Goal: Use online tool/utility: Utilize a website feature to perform a specific function

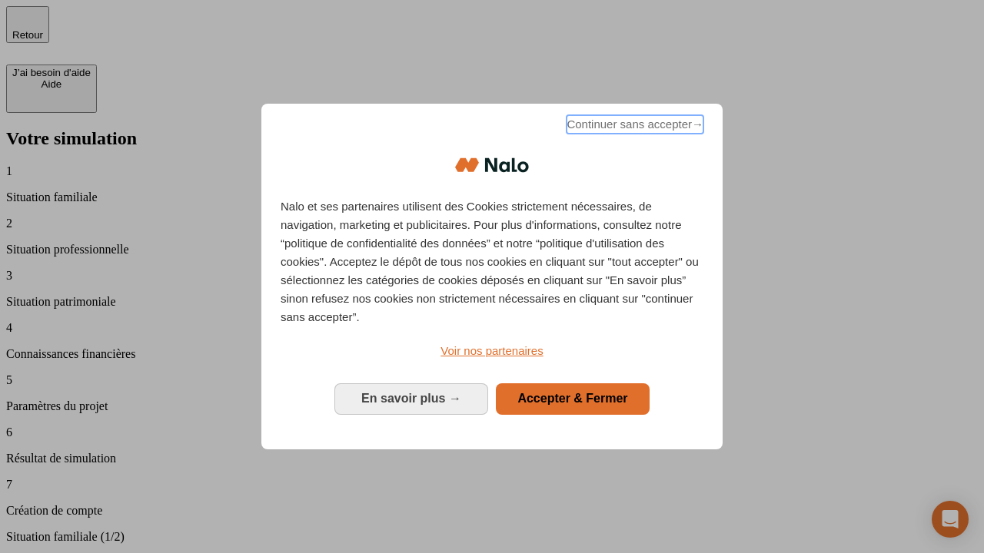
click at [633, 127] on span "Continuer sans accepter →" at bounding box center [634, 124] width 137 height 18
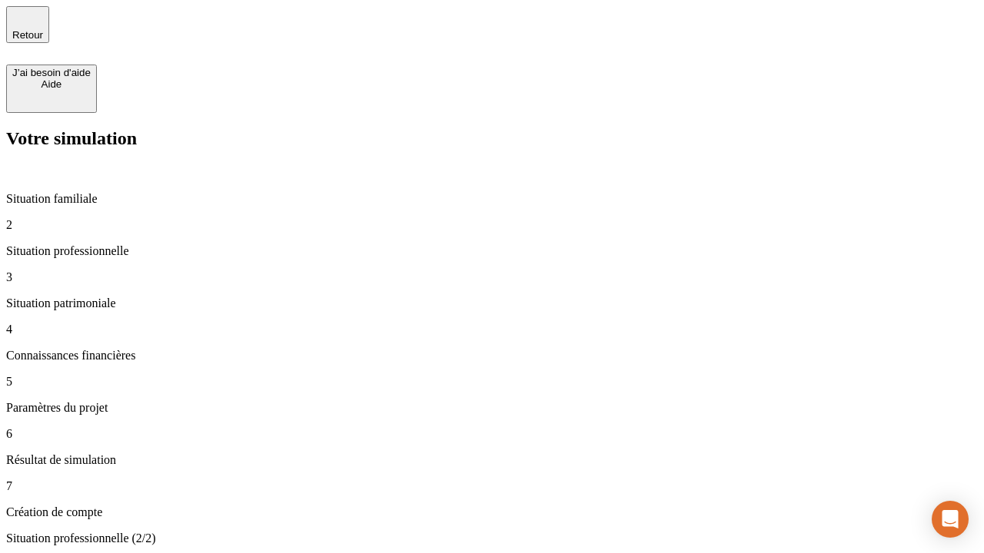
type input "30 000"
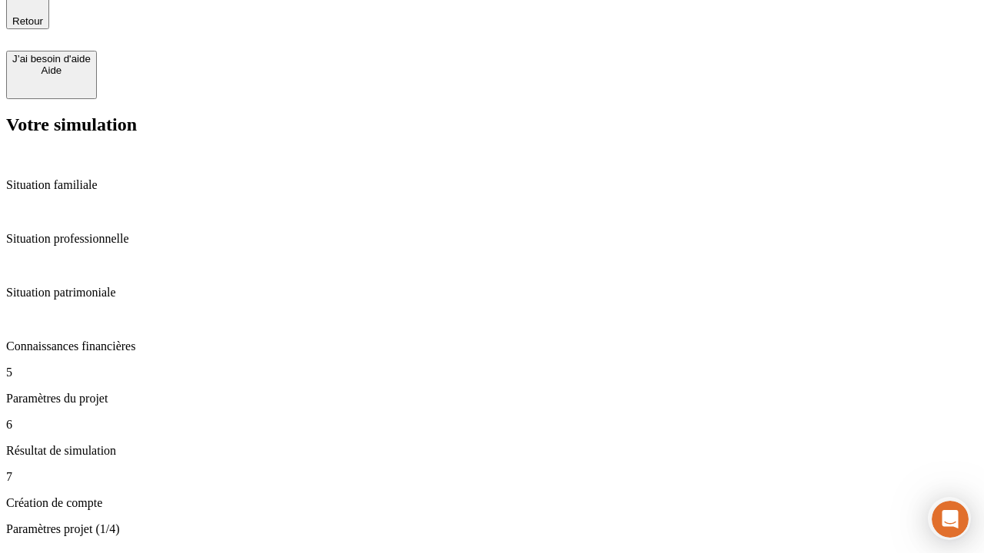
scroll to position [48, 0]
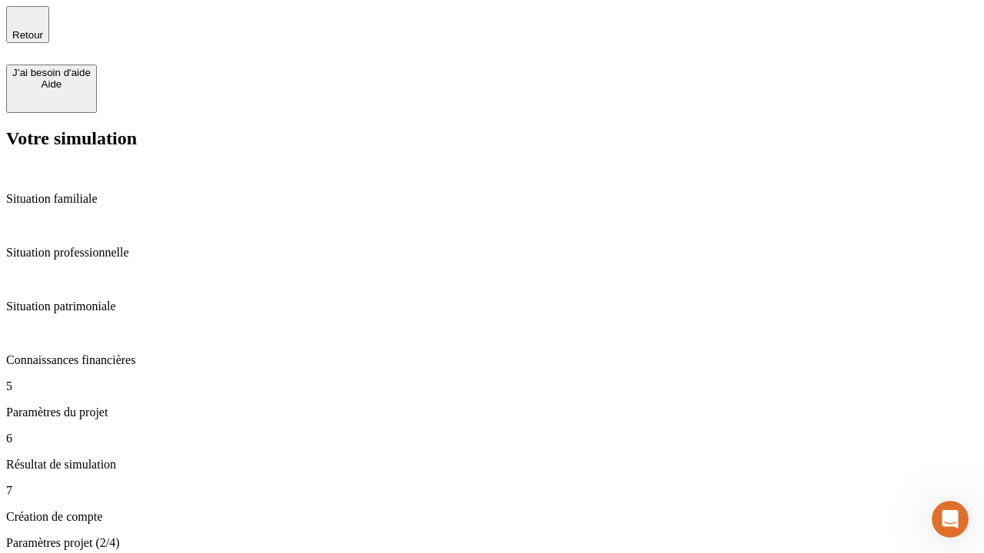
type input "25"
type input "64"
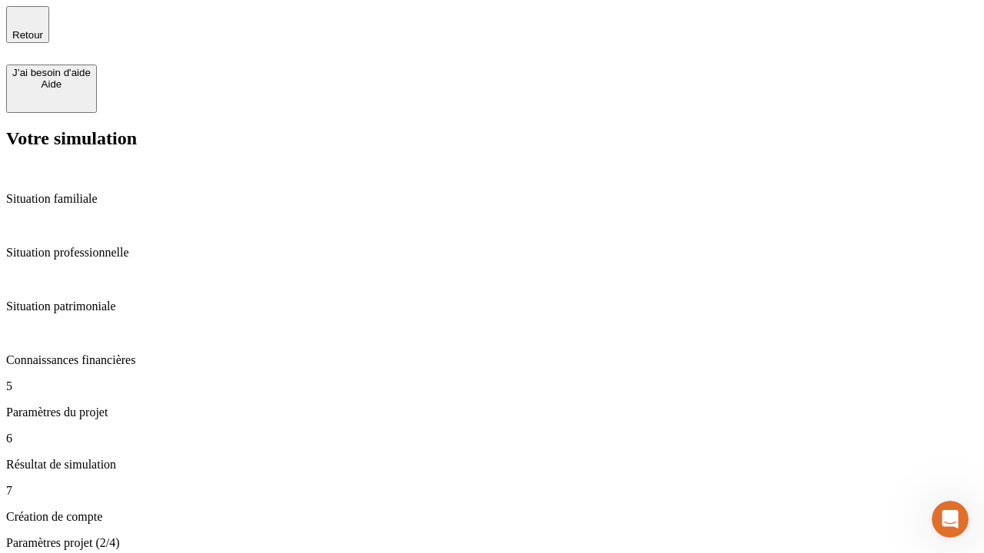
type input "1 000"
type input "640"
